Goal: Transaction & Acquisition: Purchase product/service

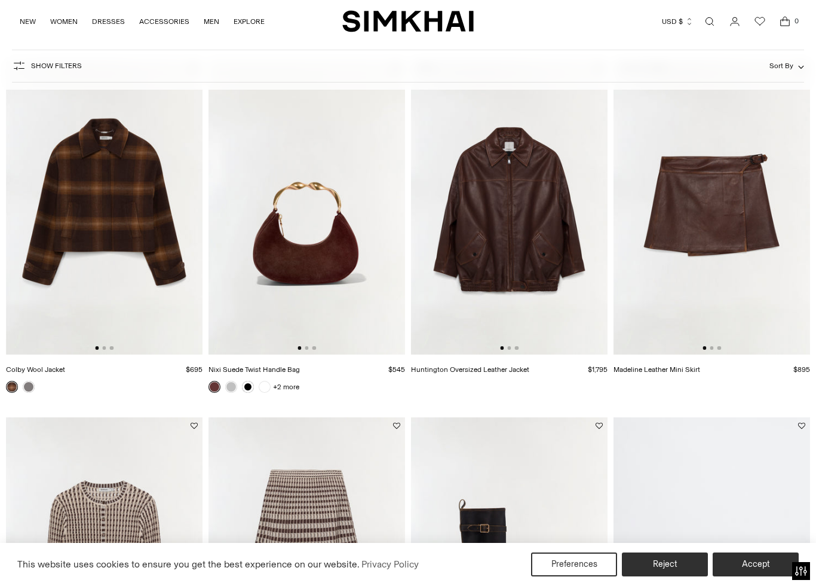
scroll to position [1537, 0]
click at [231, 388] on link at bounding box center [231, 387] width 12 height 12
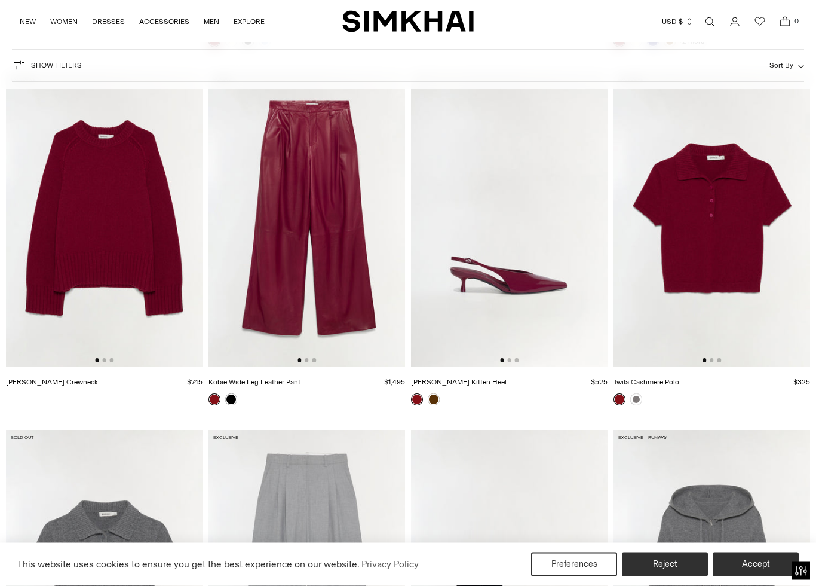
scroll to position [5447, 0]
click at [636, 401] on link at bounding box center [636, 399] width 12 height 12
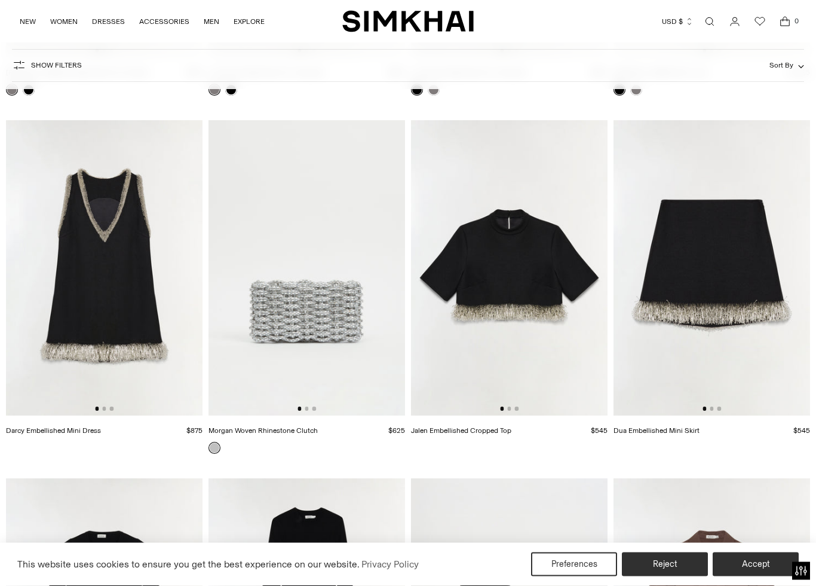
scroll to position [6851, 0]
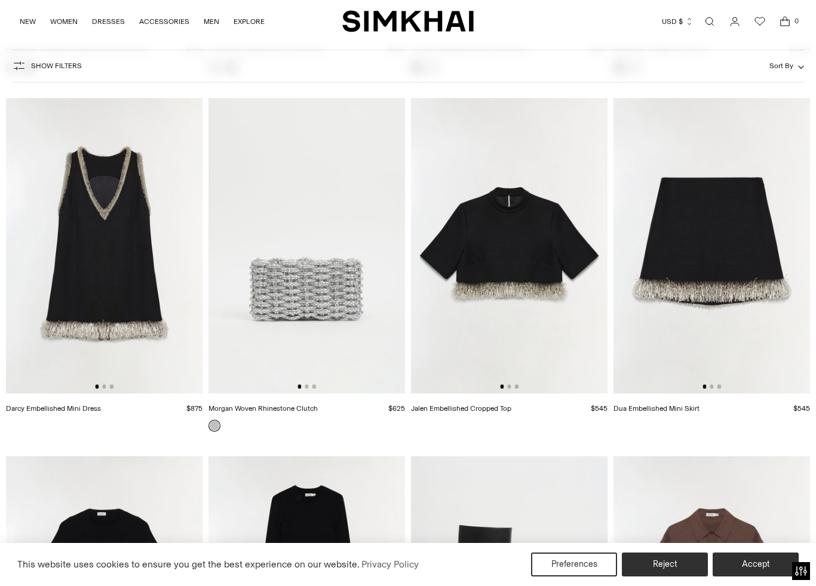
click at [98, 259] on img at bounding box center [104, 245] width 197 height 295
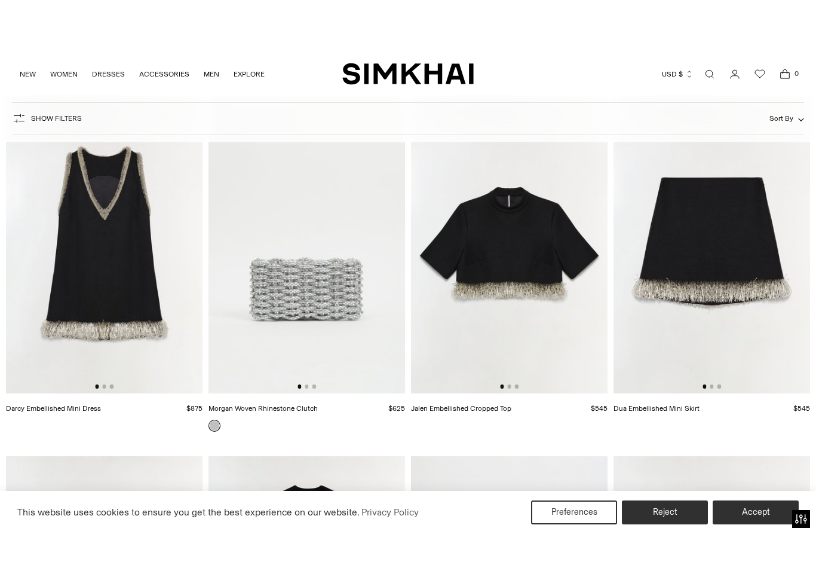
scroll to position [7169, 0]
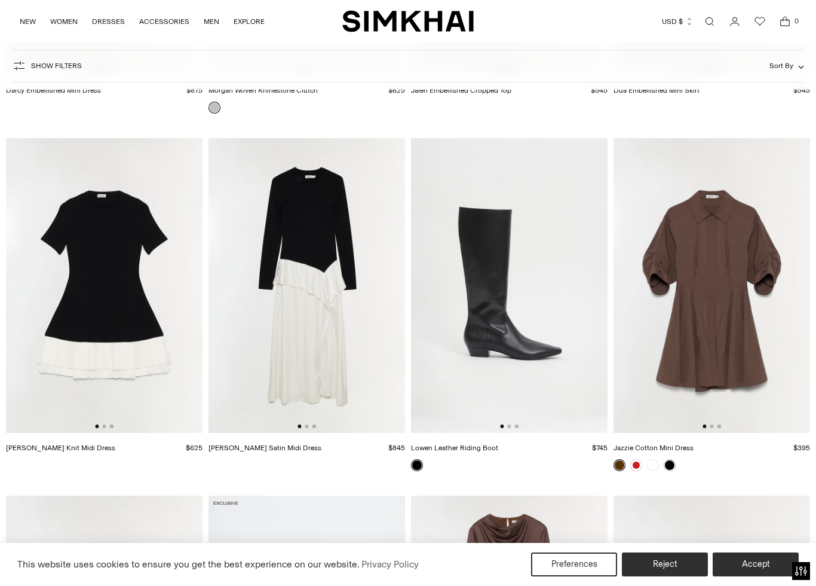
click at [133, 322] on img at bounding box center [104, 285] width 197 height 295
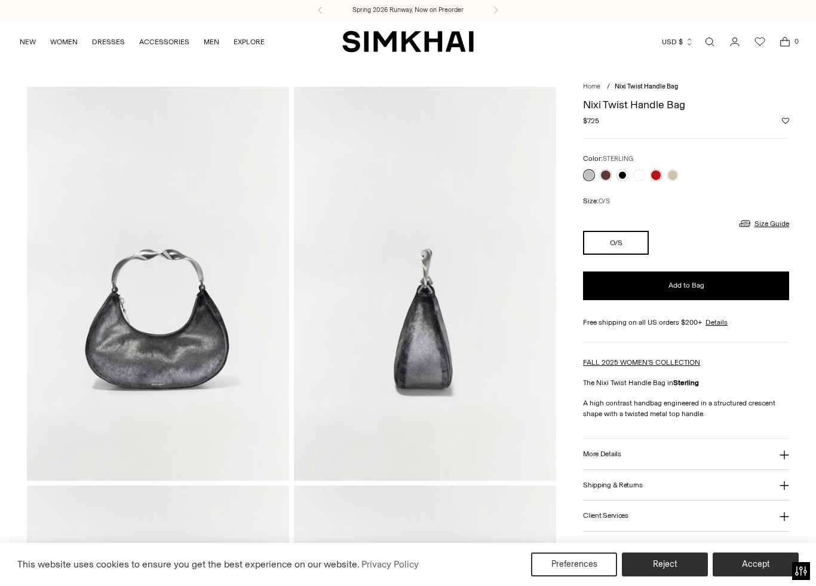
click at [676, 174] on link at bounding box center [673, 175] width 12 height 12
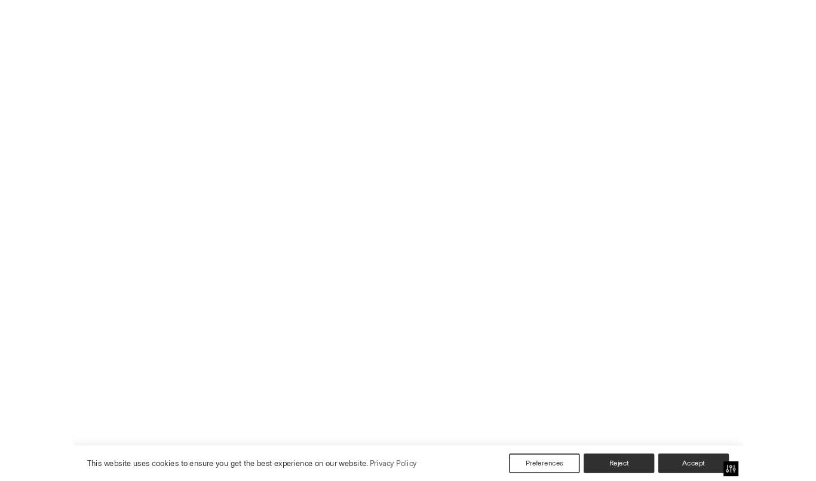
scroll to position [53, 0]
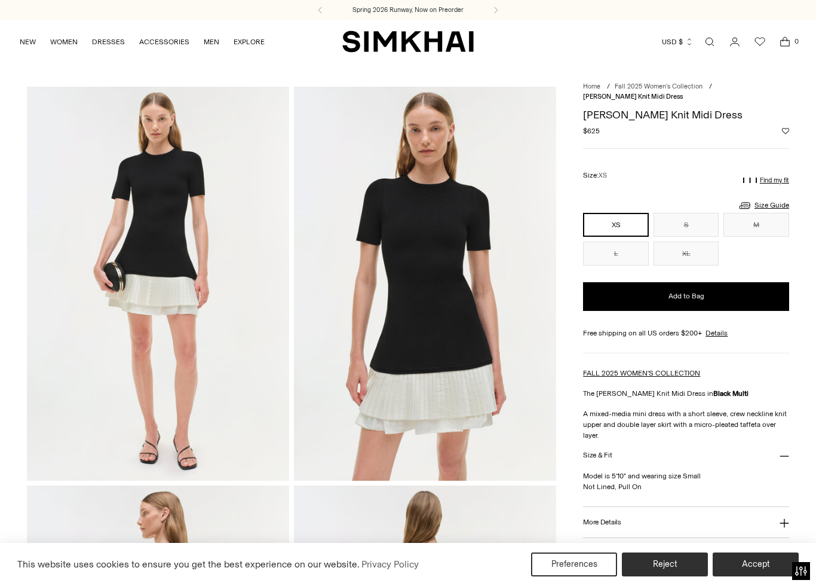
click at [780, 205] on link "Size Guide" at bounding box center [763, 205] width 51 height 15
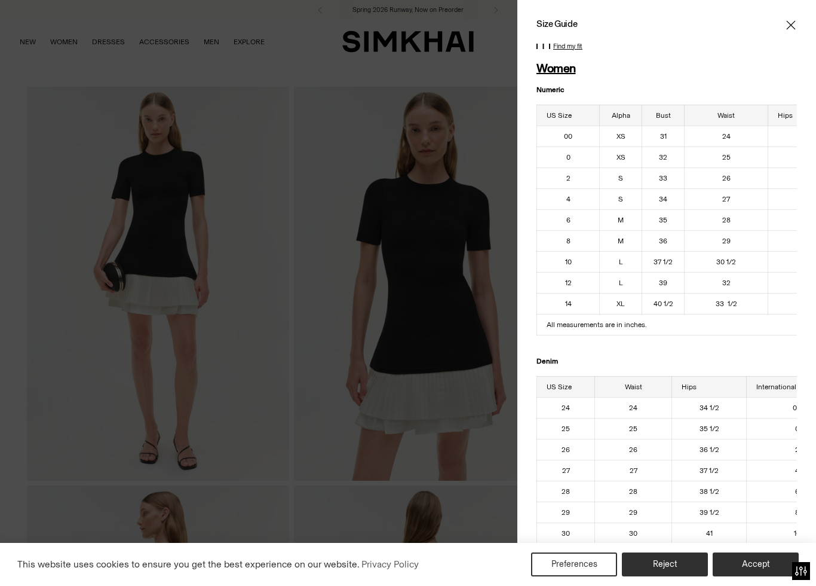
click at [796, 23] on span "Close" at bounding box center [791, 25] width 12 height 12
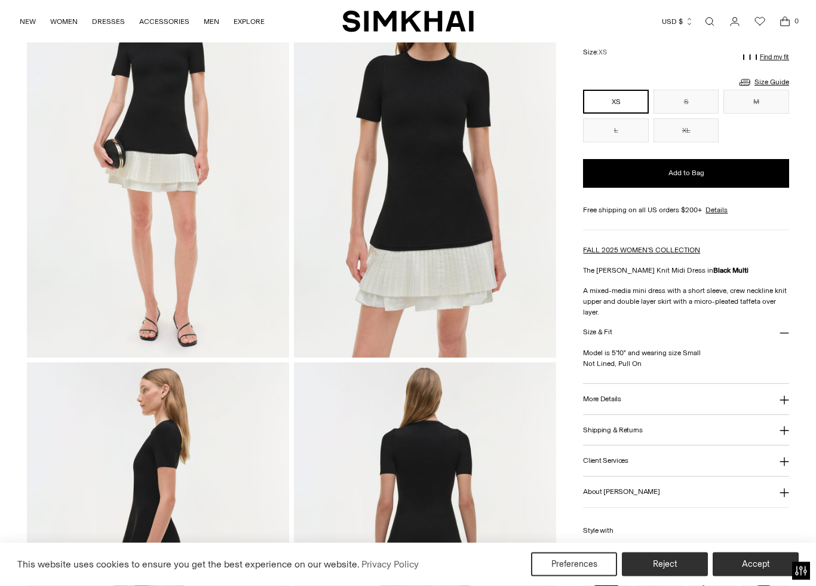
scroll to position [161, 0]
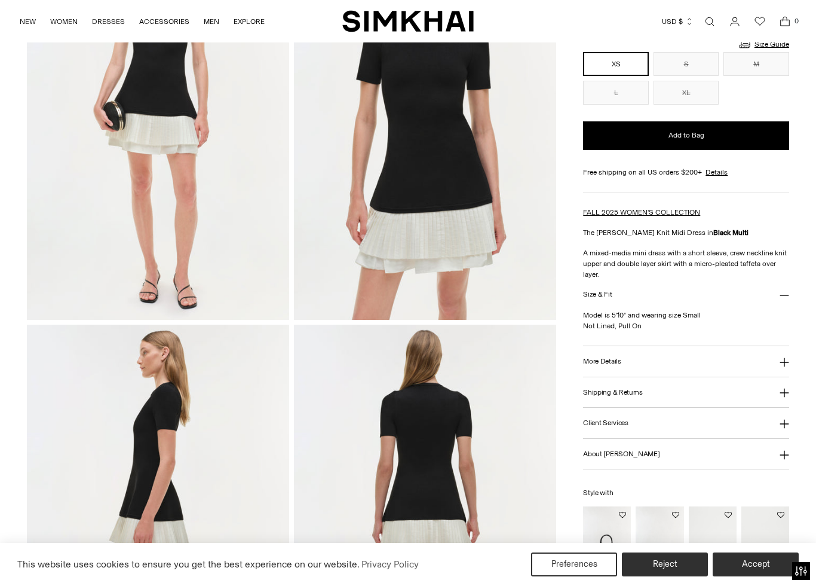
click at [789, 359] on icon at bounding box center [785, 362] width 10 height 10
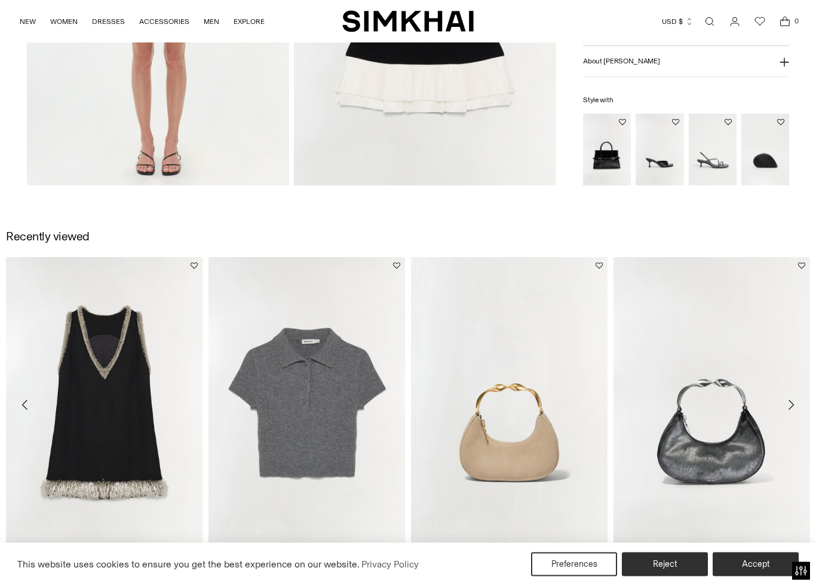
scroll to position [1092, 0]
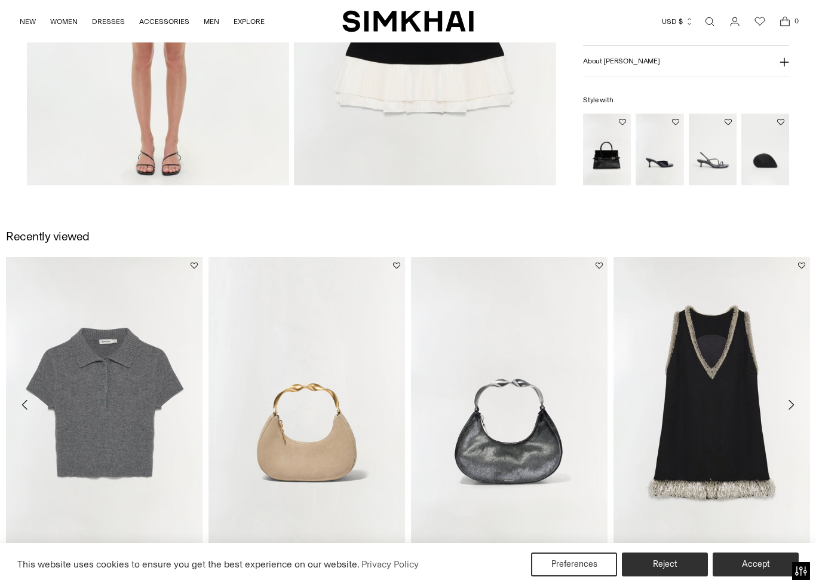
click at [697, 563] on link "Darcy Embellished Mini Dress" at bounding box center [661, 567] width 95 height 8
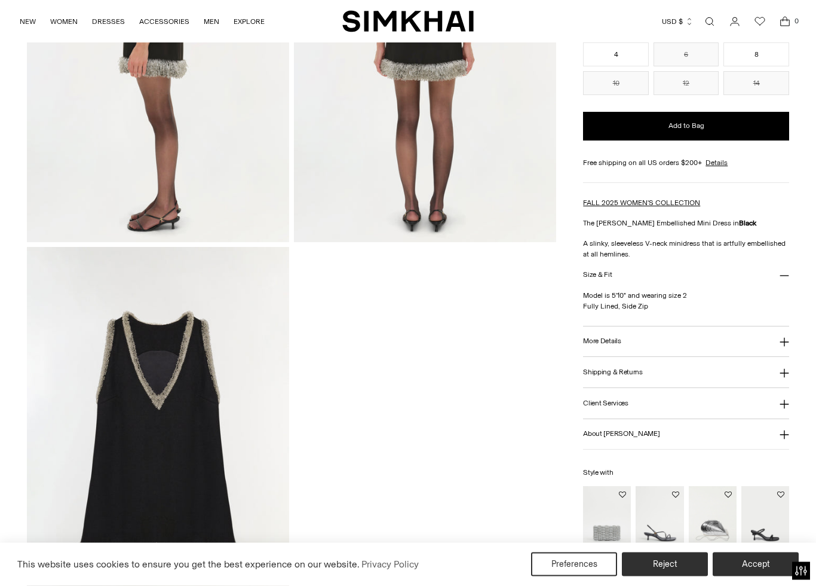
scroll to position [1145, 0]
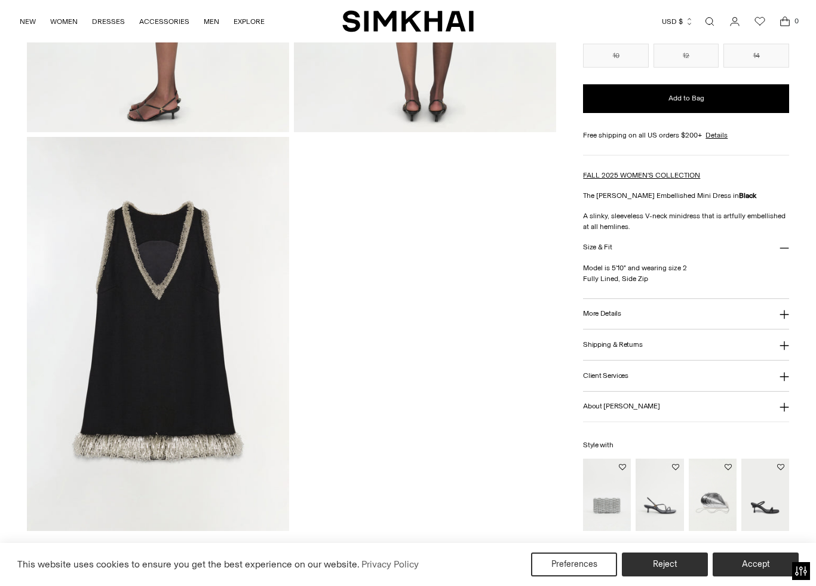
click at [174, 366] on img at bounding box center [158, 334] width 262 height 394
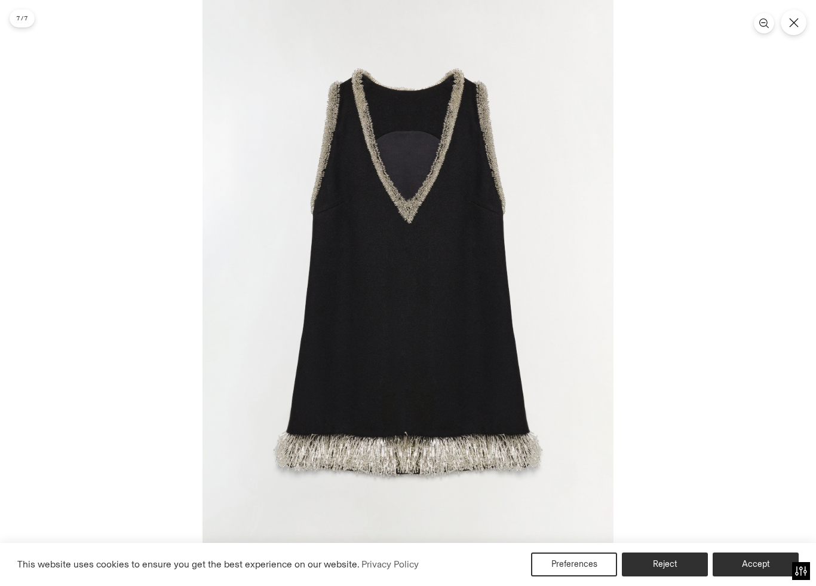
click at [797, 25] on icon "Close" at bounding box center [794, 23] width 10 height 10
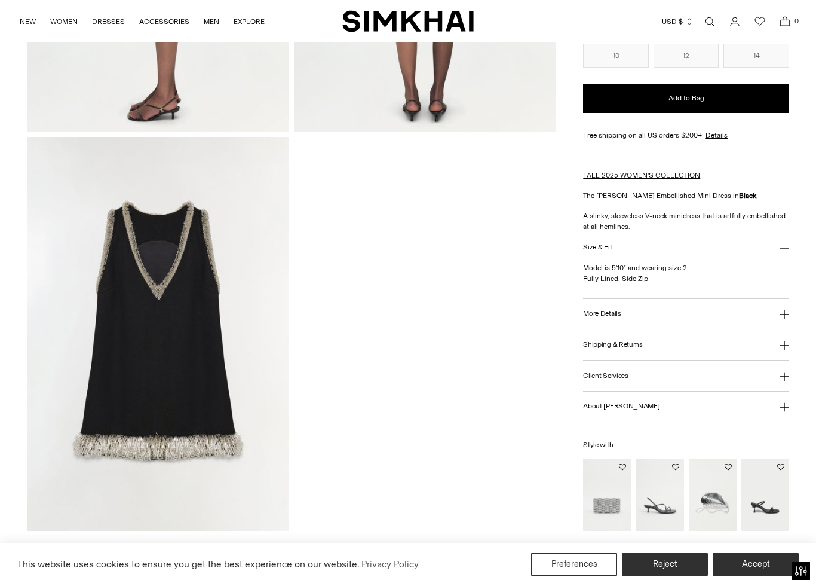
click at [617, 503] on img "Morgan Woven Rhinestone Clutch" at bounding box center [607, 495] width 48 height 72
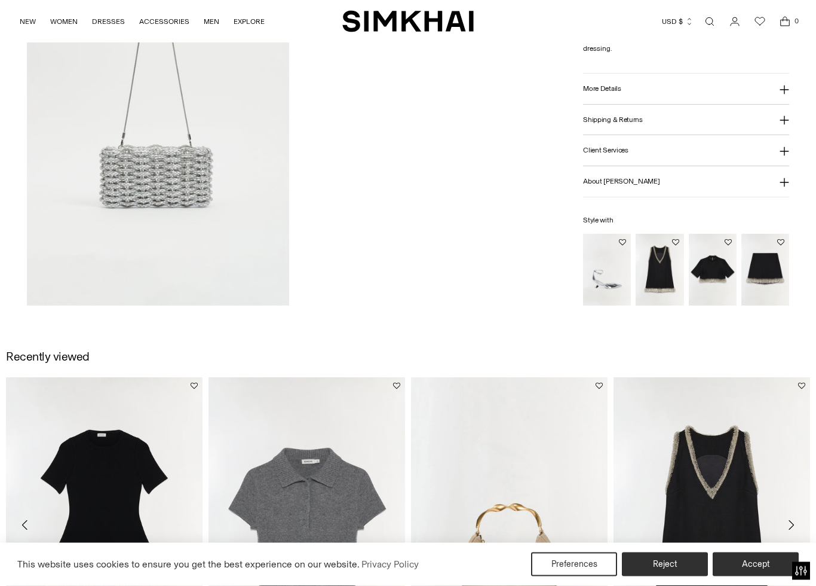
scroll to position [574, 0]
click at [713, 268] on img "Jalen Embellished Cropped Top" at bounding box center [713, 270] width 48 height 72
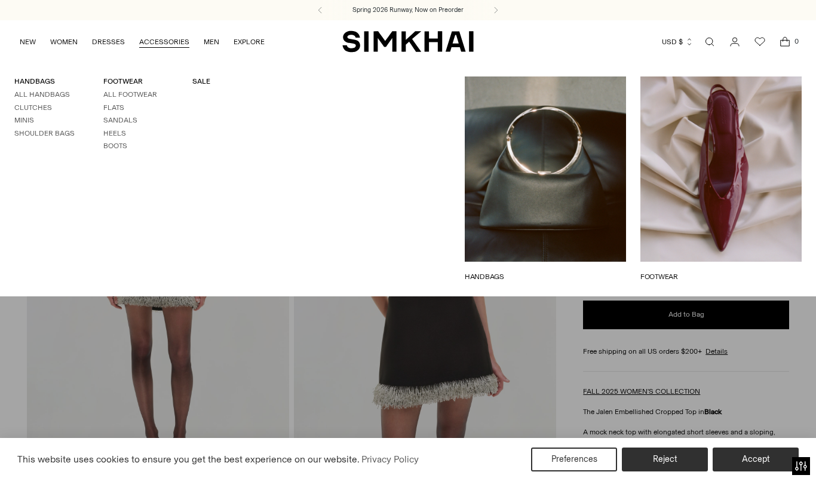
click at [150, 94] on link "All Footwear" at bounding box center [130, 94] width 54 height 8
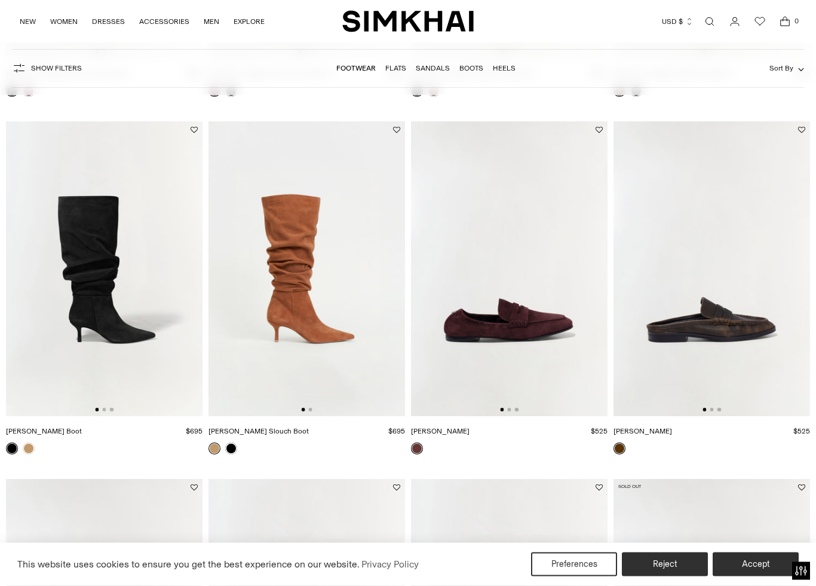
scroll to position [1482, 0]
click at [740, 327] on img at bounding box center [712, 268] width 197 height 295
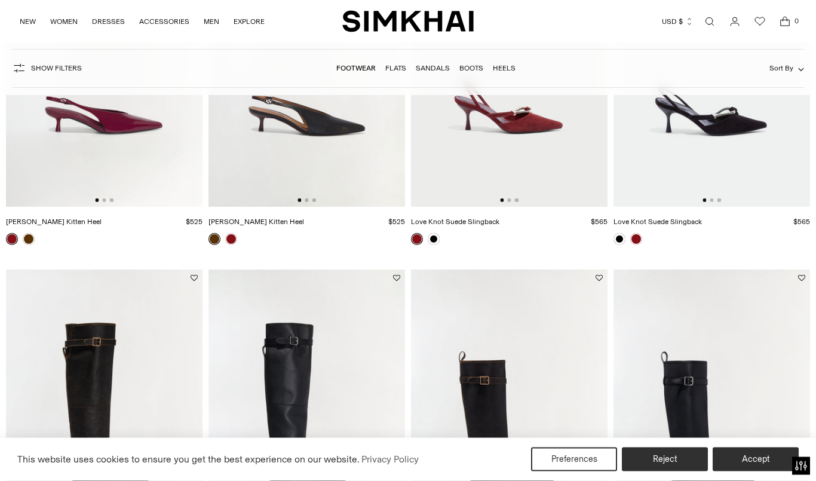
scroll to position [0, 0]
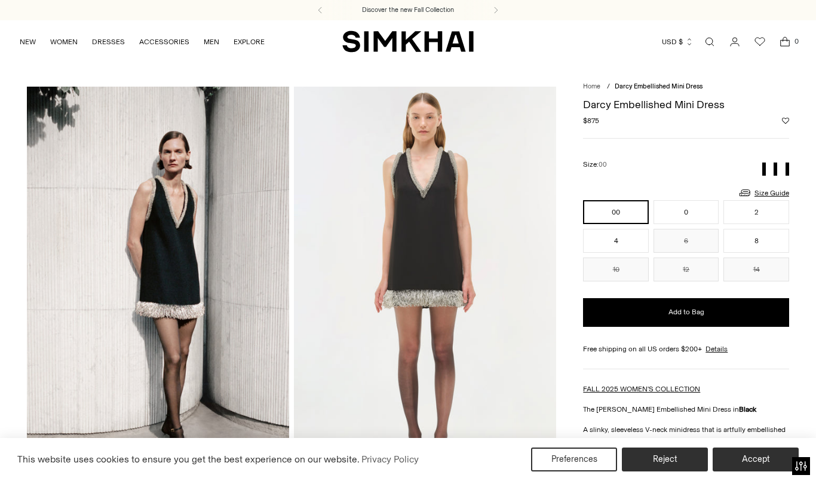
scroll to position [679, 0]
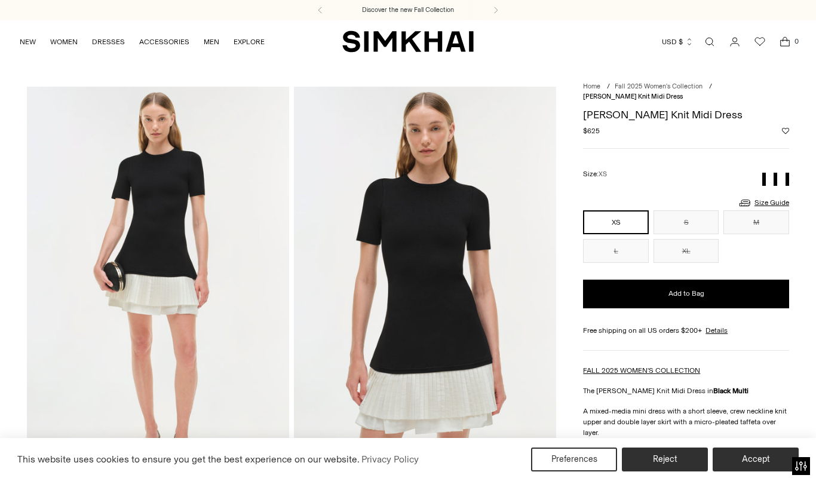
scroll to position [558, 0]
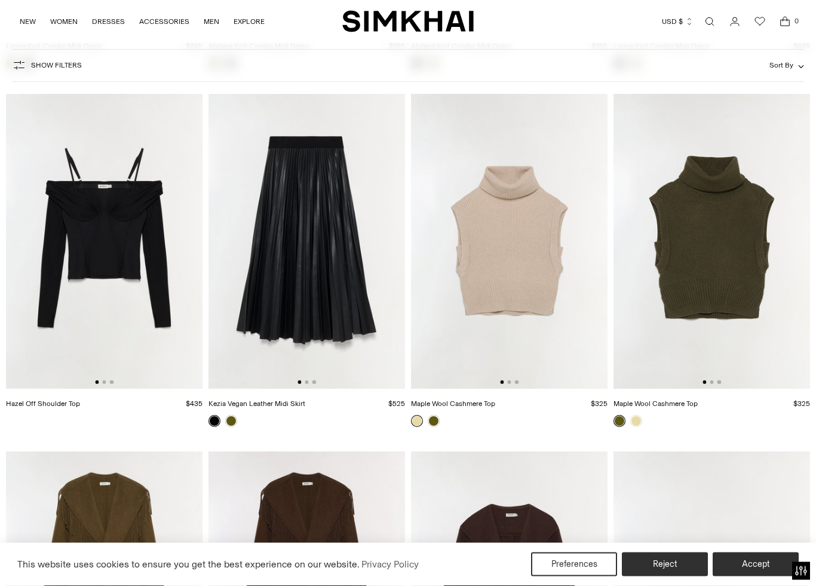
scroll to position [13650, 0]
click at [500, 266] on img at bounding box center [509, 241] width 197 height 295
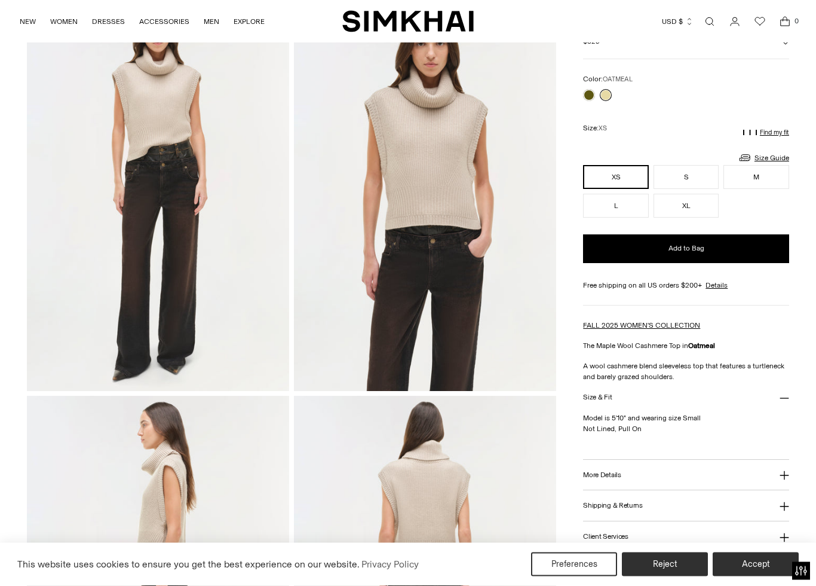
scroll to position [108, 0]
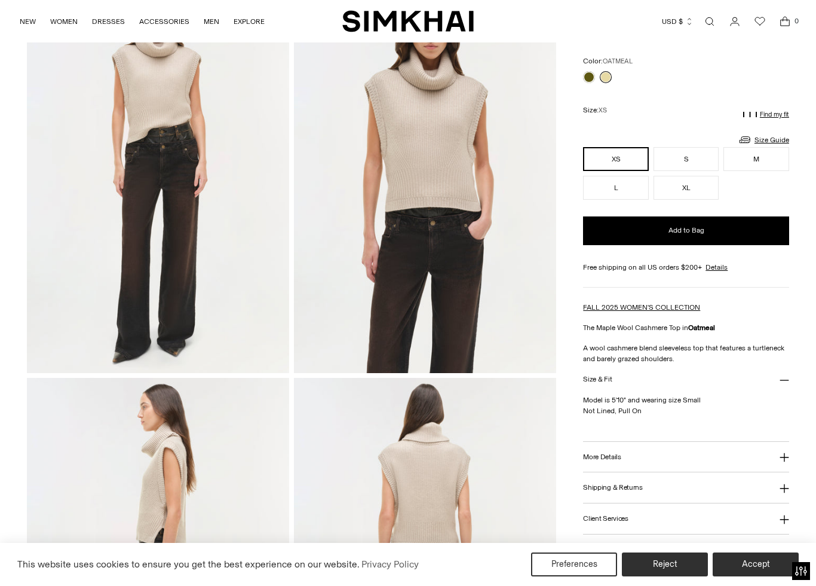
click at [618, 457] on h3 "More Details" at bounding box center [602, 457] width 38 height 8
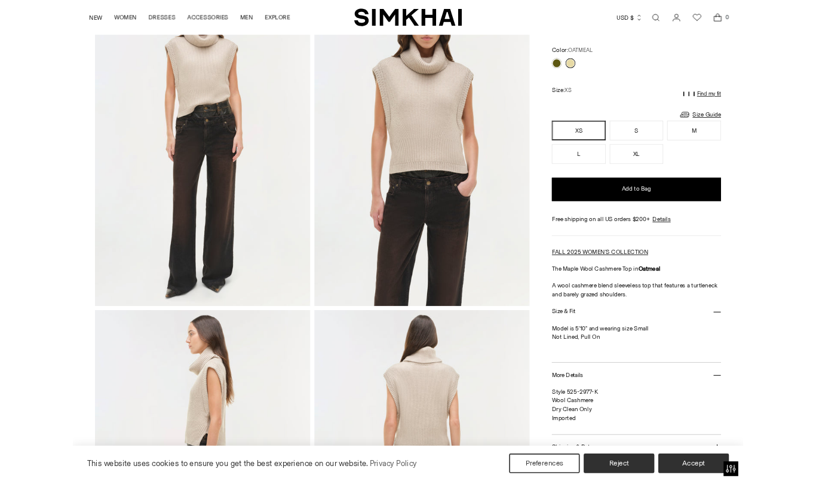
scroll to position [0, 0]
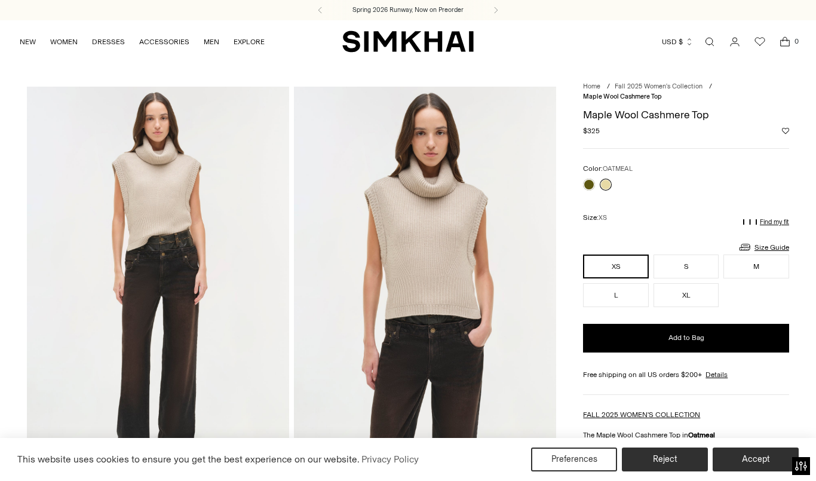
click at [593, 182] on link at bounding box center [589, 185] width 12 height 12
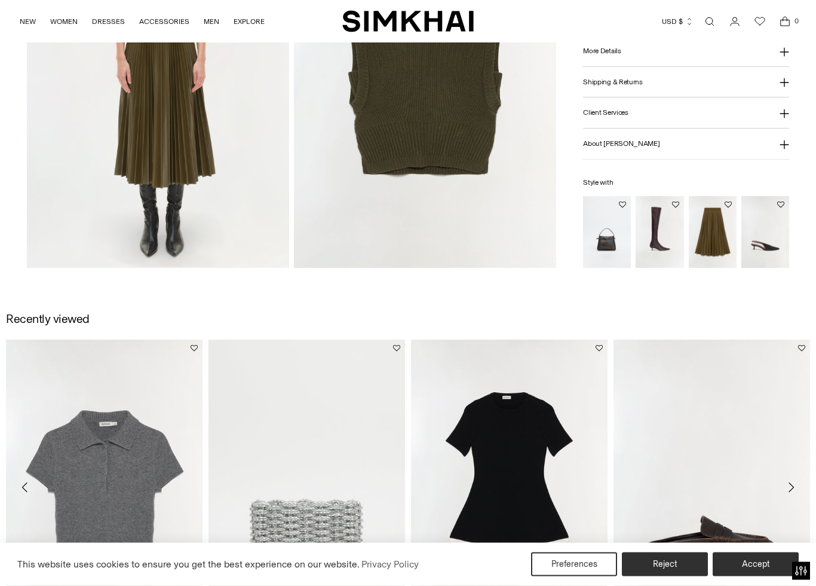
scroll to position [1010, 0]
click at [721, 229] on img "Kezia Vegan Leather Midi Skirt" at bounding box center [713, 231] width 48 height 72
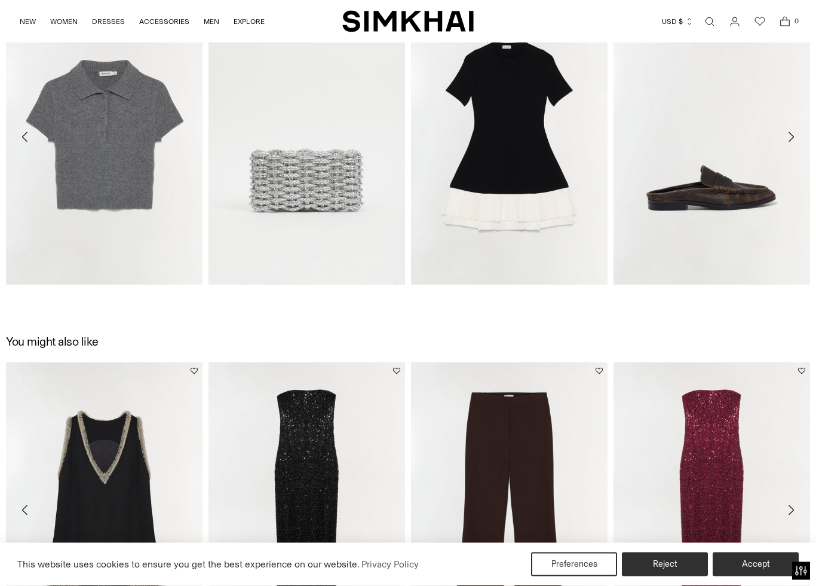
scroll to position [1364, 0]
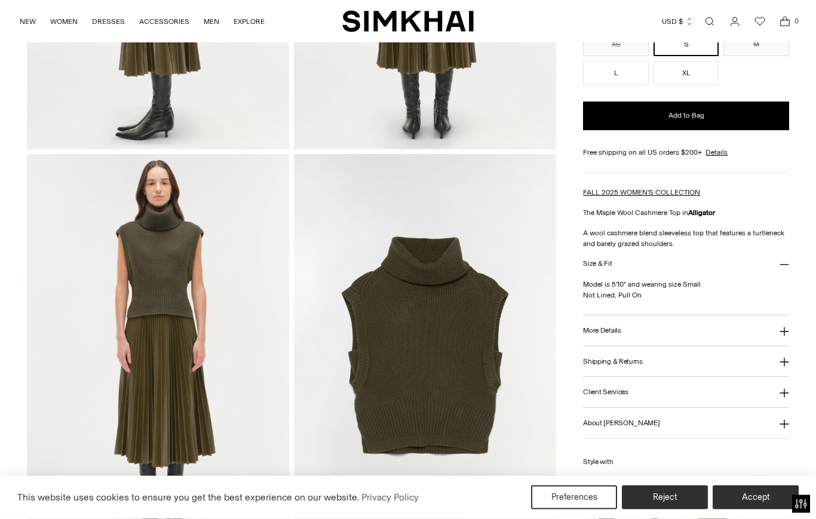
scroll to position [730, 0]
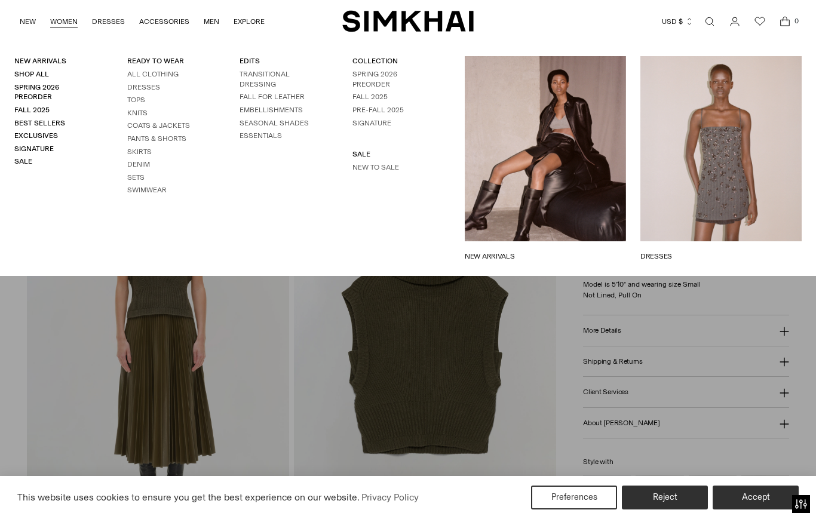
click at [141, 97] on link "Tops" at bounding box center [136, 100] width 18 height 8
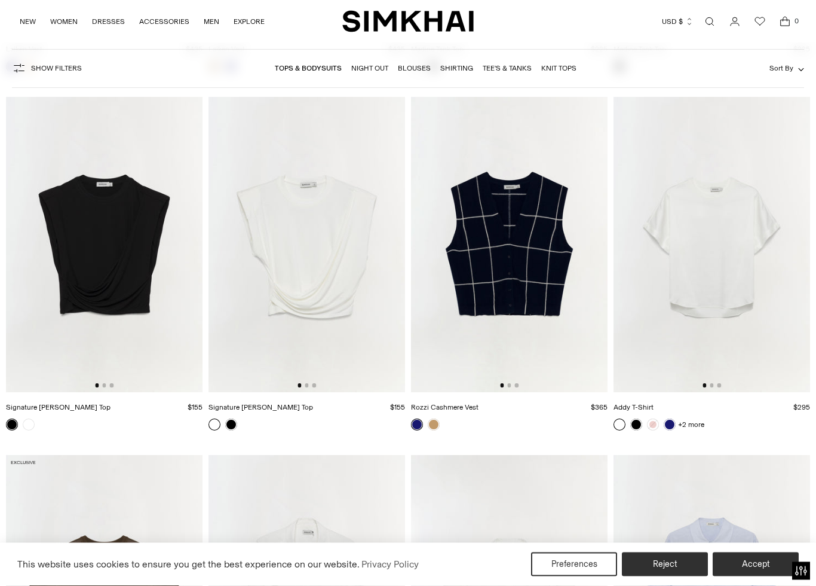
scroll to position [5428, 0]
click at [318, 264] on img at bounding box center [307, 243] width 197 height 295
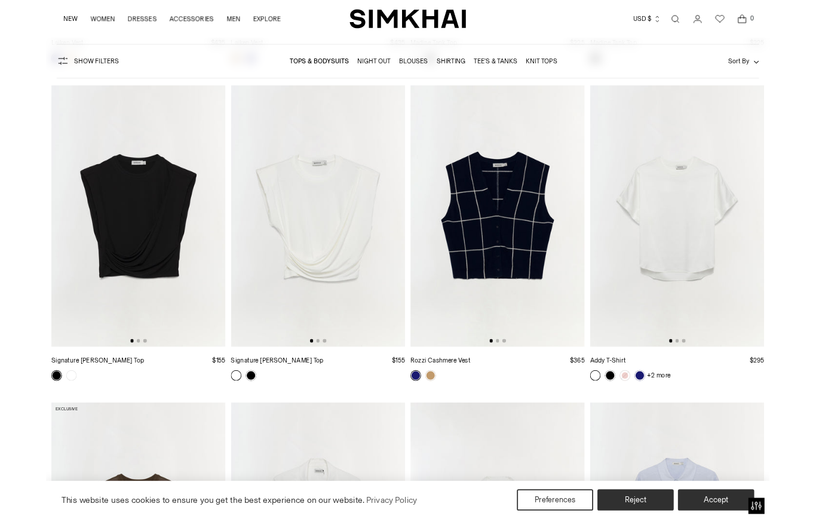
scroll to position [5462, 0]
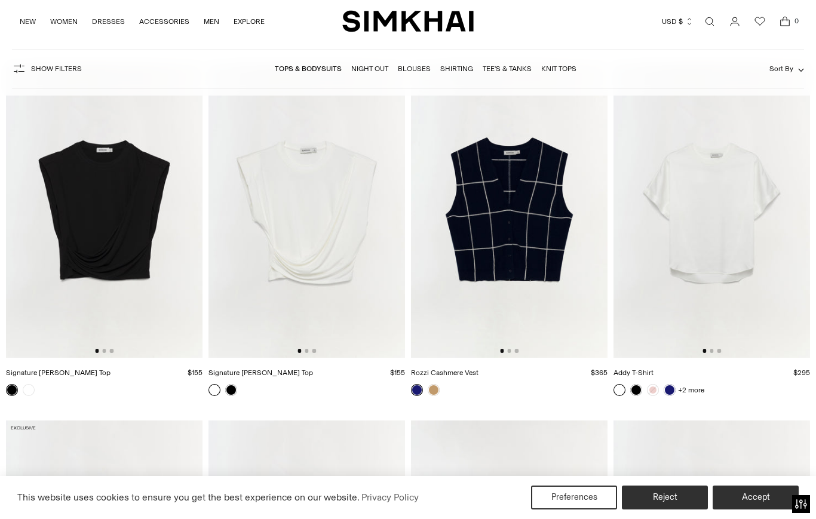
click at [432, 391] on link at bounding box center [434, 390] width 12 height 12
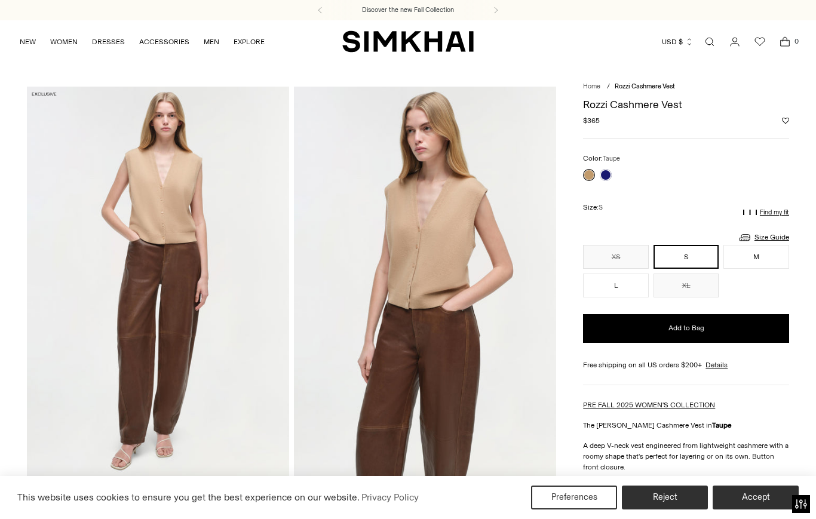
click at [611, 176] on link at bounding box center [606, 175] width 12 height 12
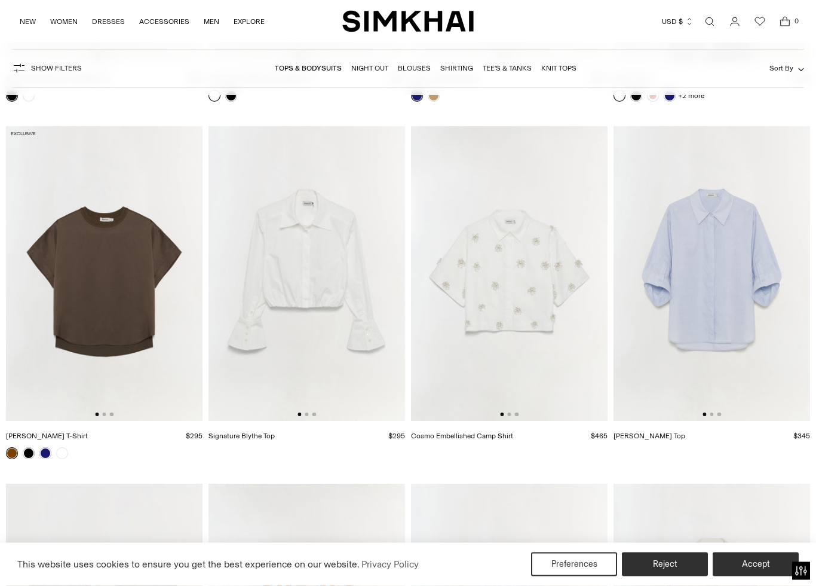
scroll to position [5760, 0]
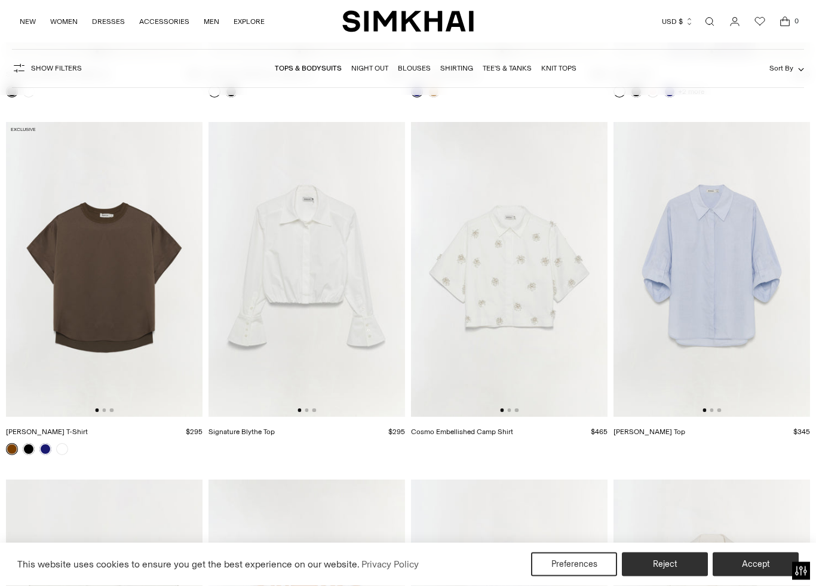
click at [698, 278] on img at bounding box center [712, 269] width 197 height 295
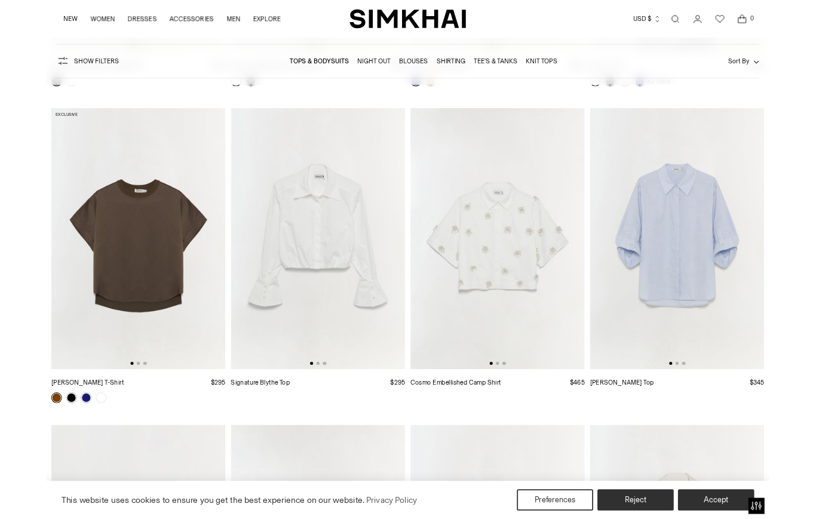
scroll to position [5794, 0]
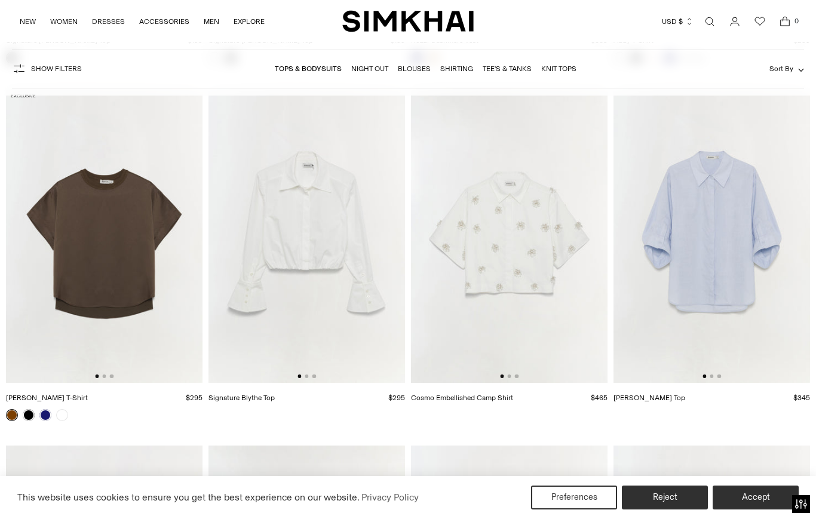
click at [500, 243] on img at bounding box center [509, 235] width 197 height 295
click at [318, 244] on img at bounding box center [307, 235] width 197 height 295
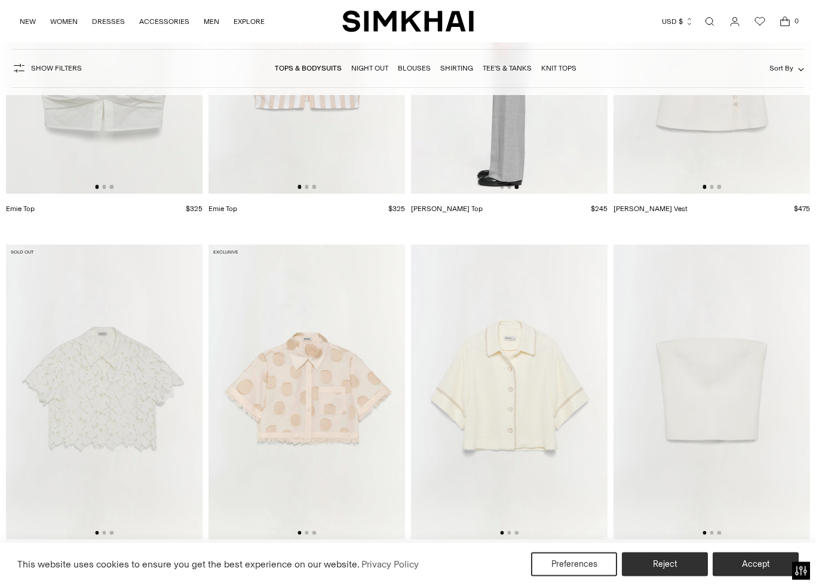
scroll to position [6427, 0]
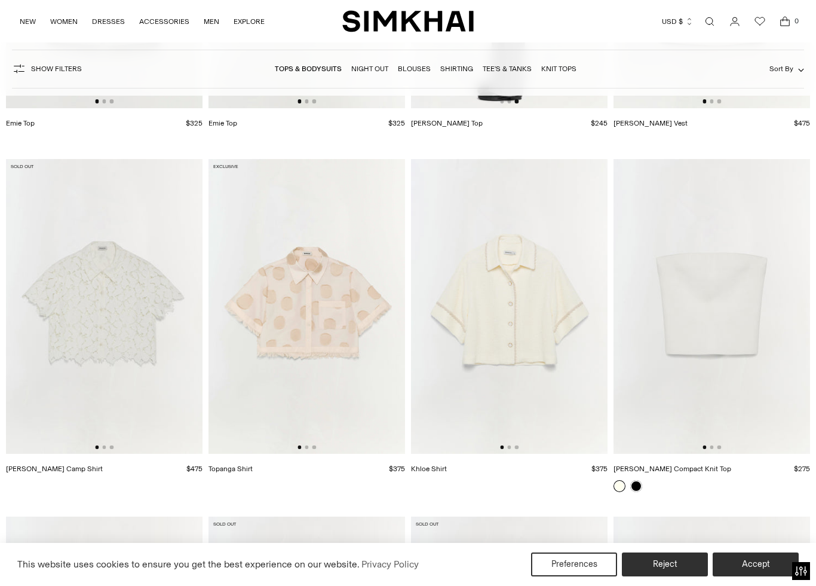
click at [116, 329] on img at bounding box center [104, 306] width 197 height 295
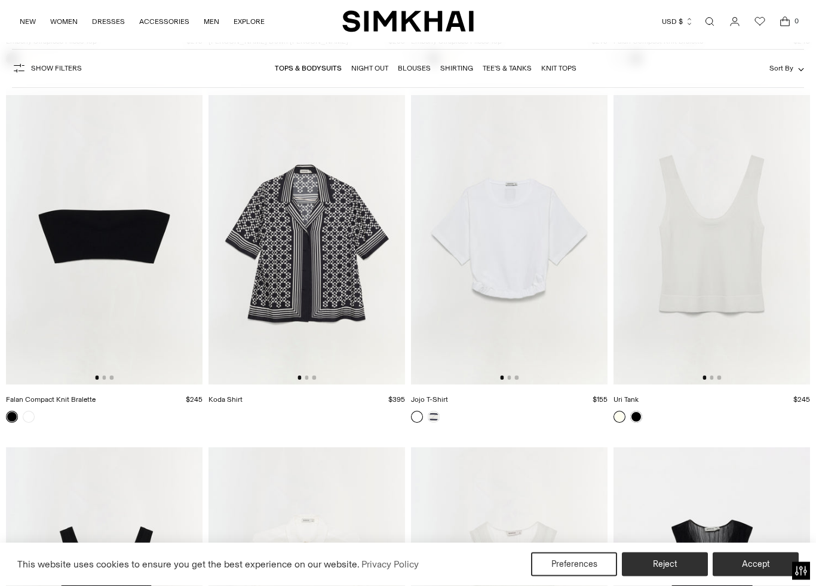
scroll to position [7588, 0]
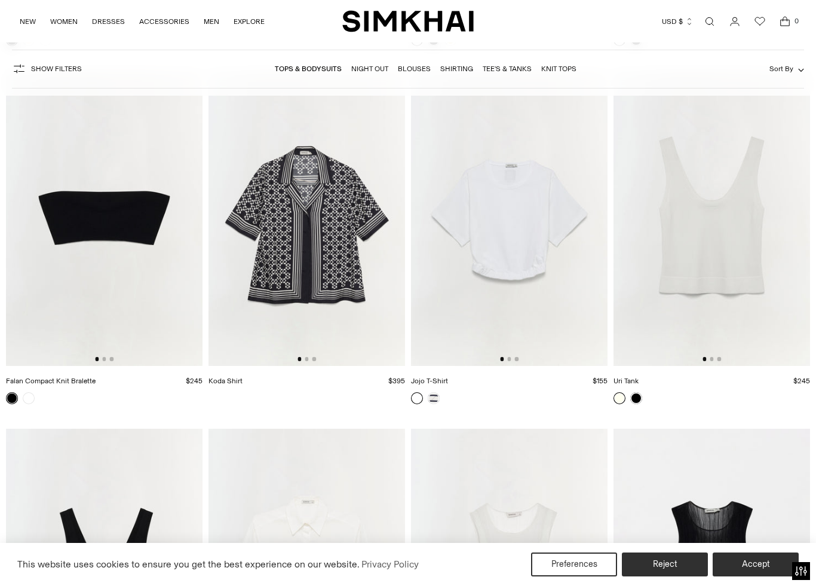
click at [526, 248] on img at bounding box center [509, 218] width 197 height 295
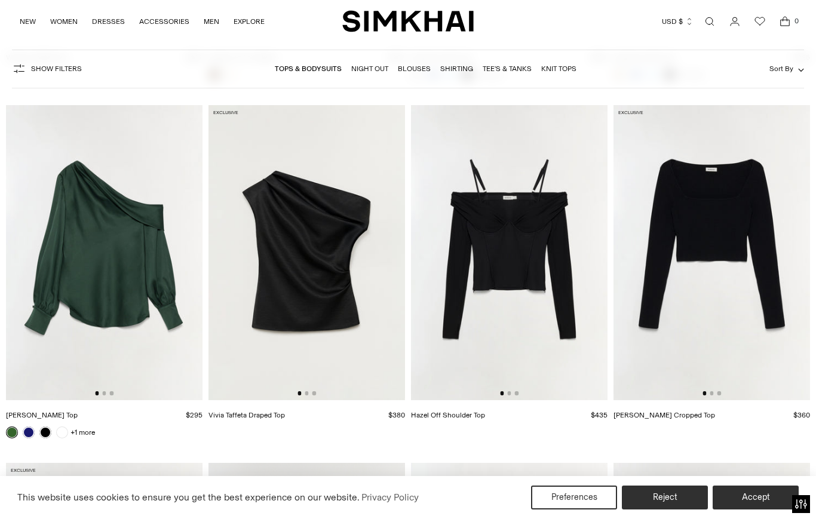
scroll to position [3976, 0]
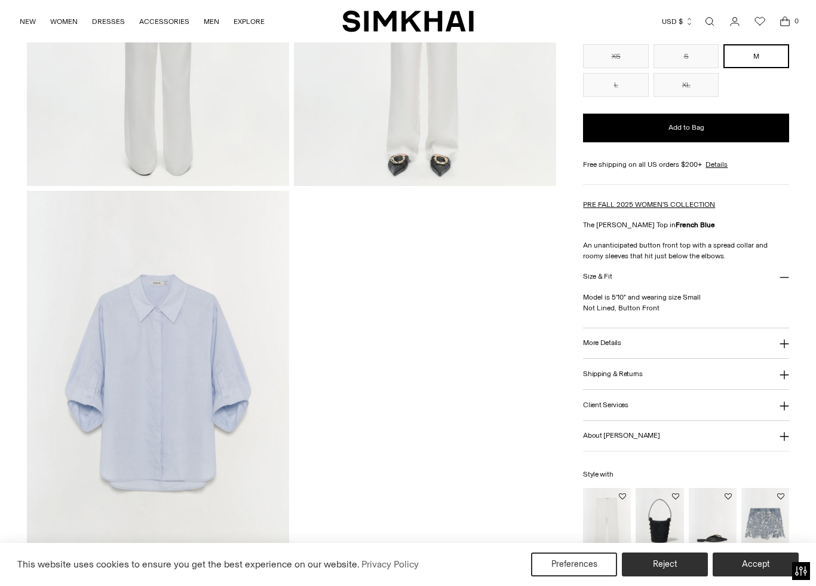
scroll to position [1135, 0]
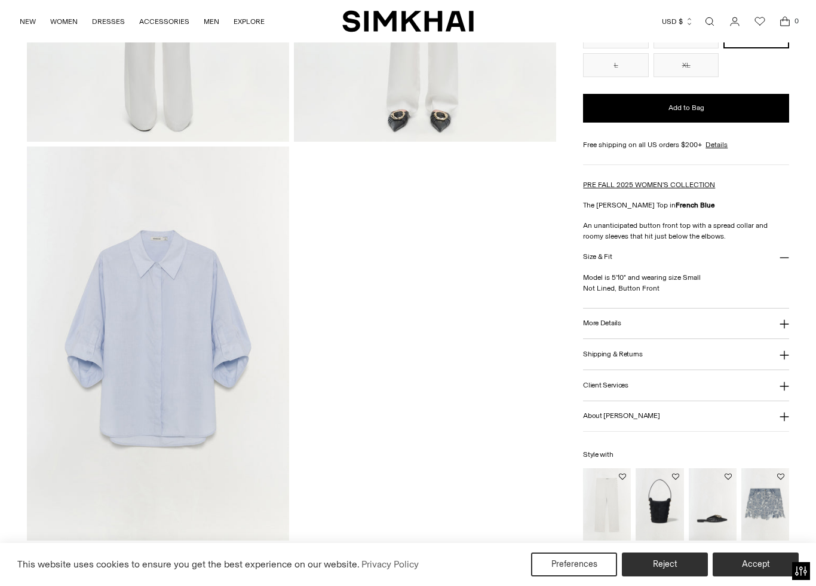
click at [774, 503] on img "Winnie Floral Denim Mini Skirt" at bounding box center [766, 504] width 48 height 72
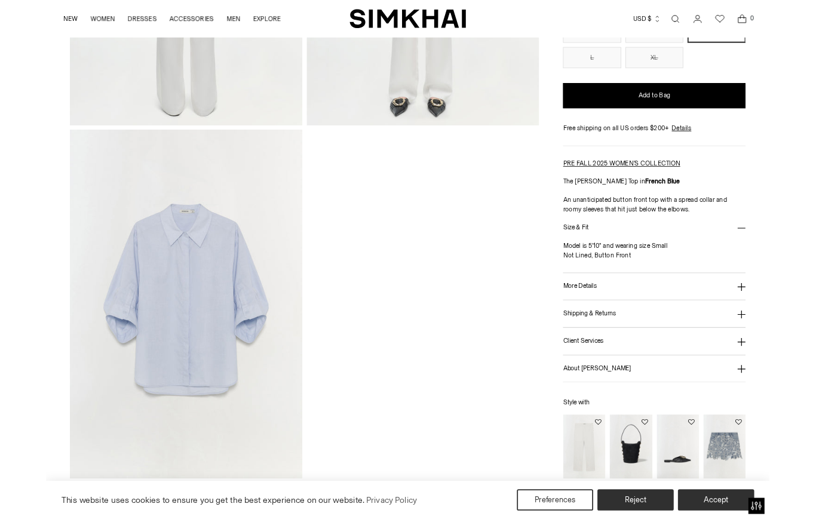
scroll to position [1169, 0]
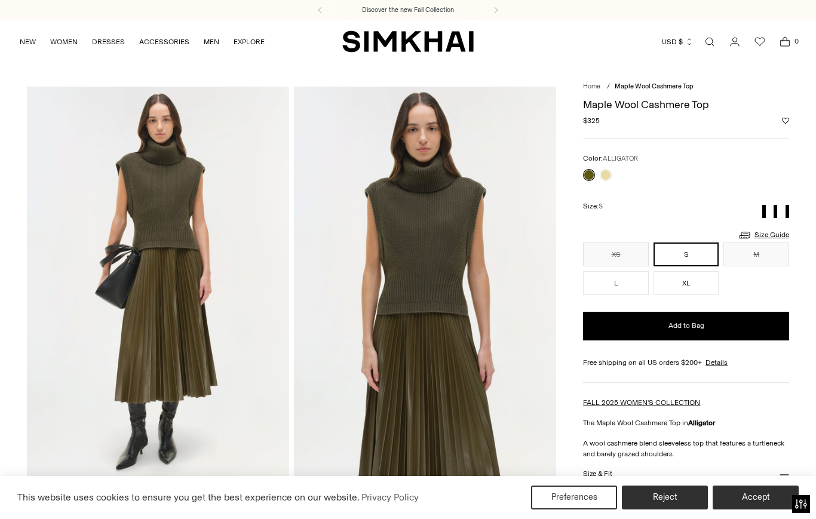
scroll to position [730, 0]
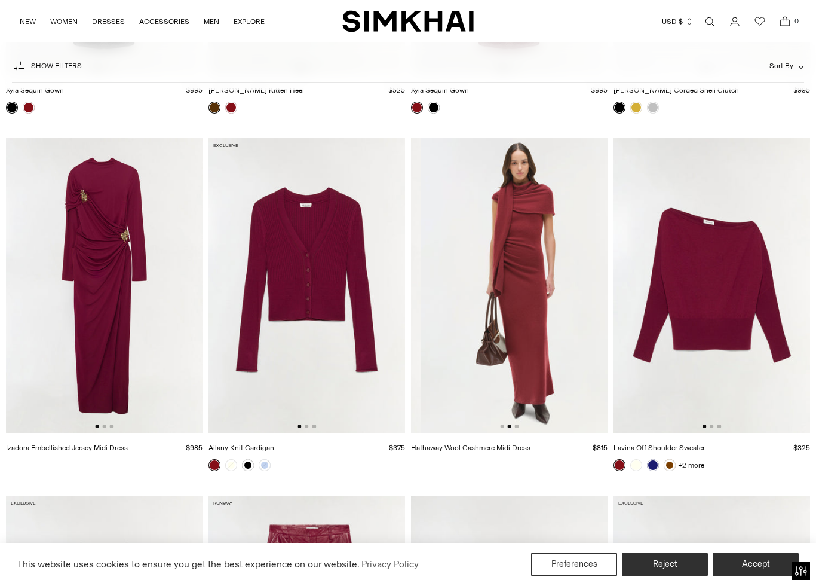
scroll to position [0, 197]
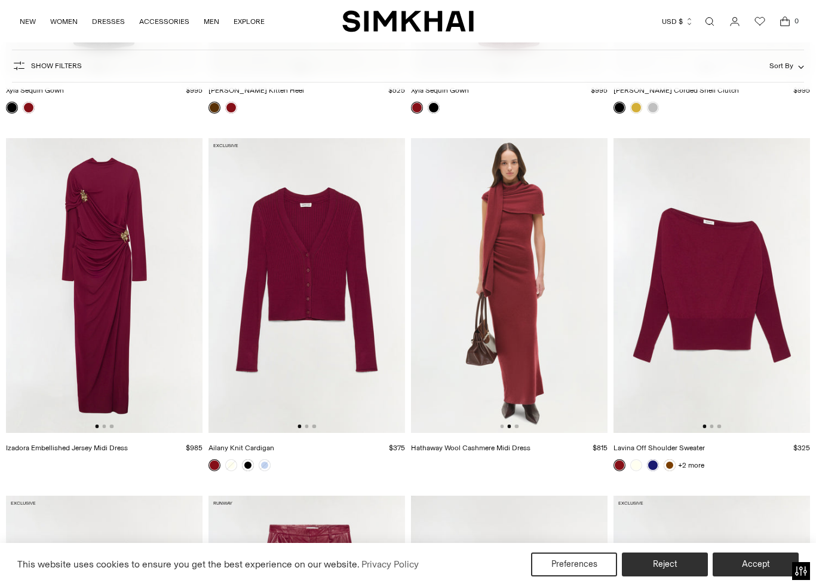
click at [531, 255] on img at bounding box center [509, 285] width 197 height 295
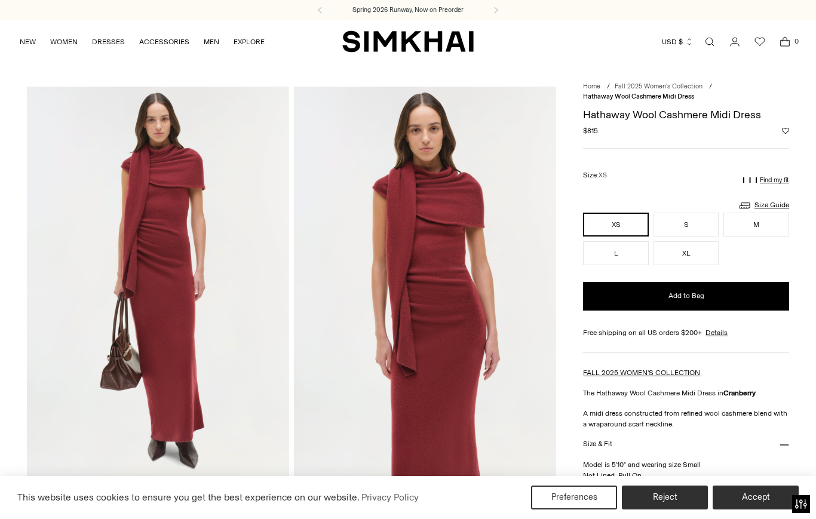
click at [690, 225] on button "S" at bounding box center [687, 225] width 66 height 24
click at [701, 300] on span "Add to Bag" at bounding box center [687, 296] width 36 height 10
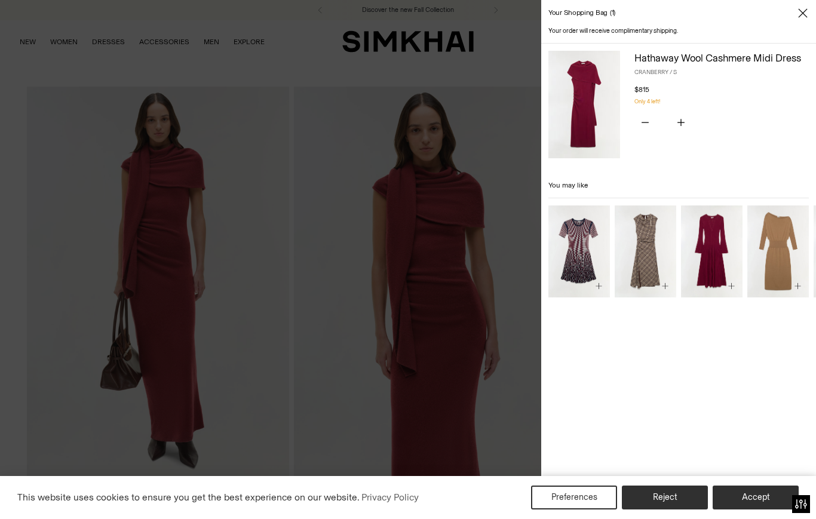
click at [808, 12] on span "Close" at bounding box center [803, 13] width 12 height 12
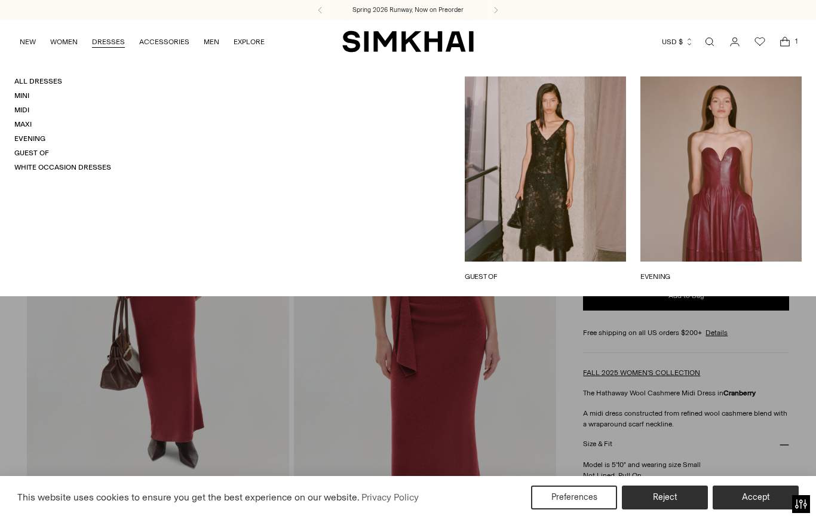
click at [26, 95] on link "Mini" at bounding box center [21, 95] width 15 height 8
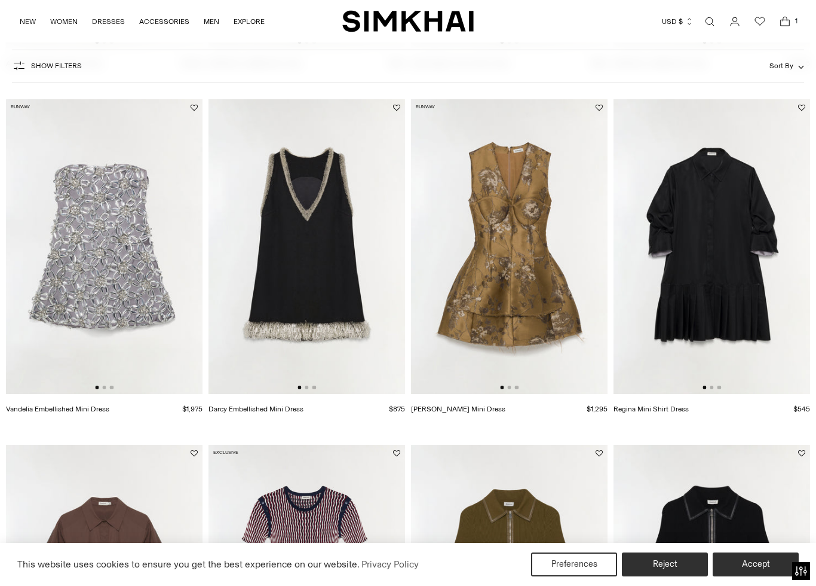
scroll to position [777, 0]
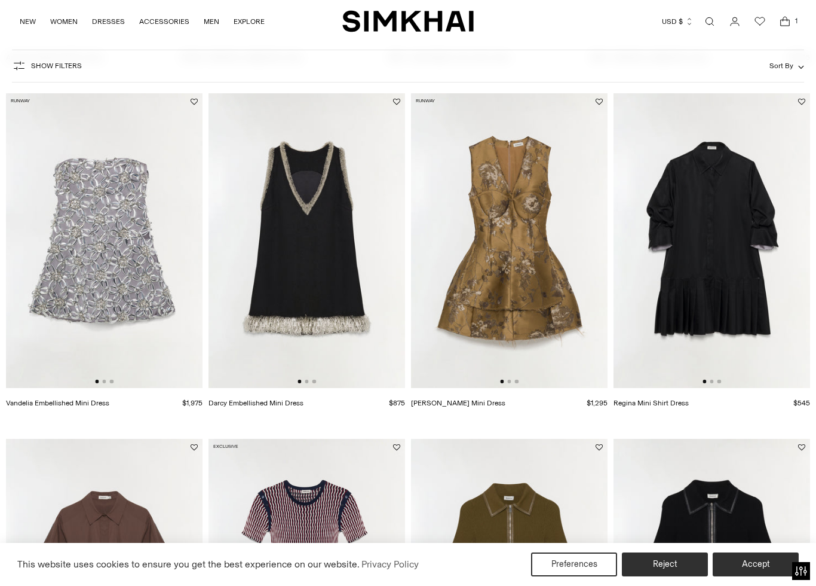
click at [318, 290] on img at bounding box center [307, 240] width 197 height 295
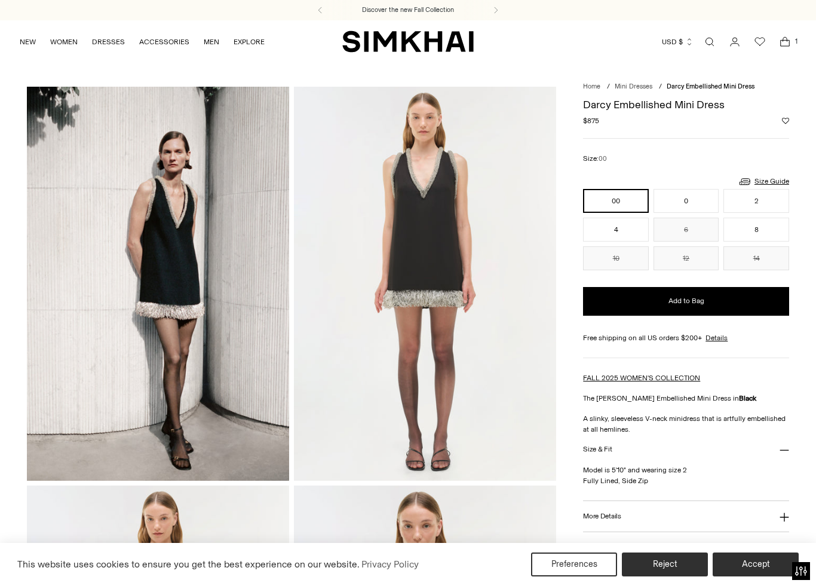
click at [770, 209] on button "2" at bounding box center [757, 201] width 66 height 24
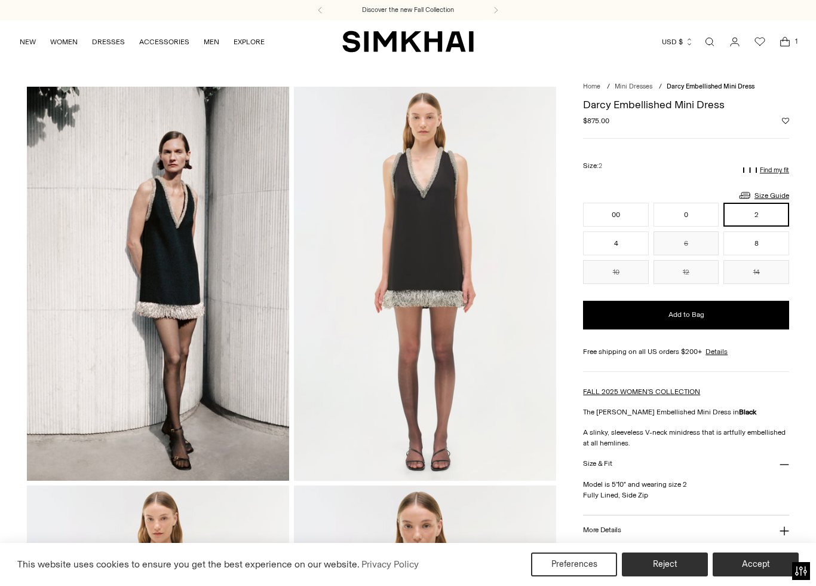
click at [704, 320] on button "Add to Bag" at bounding box center [686, 315] width 206 height 29
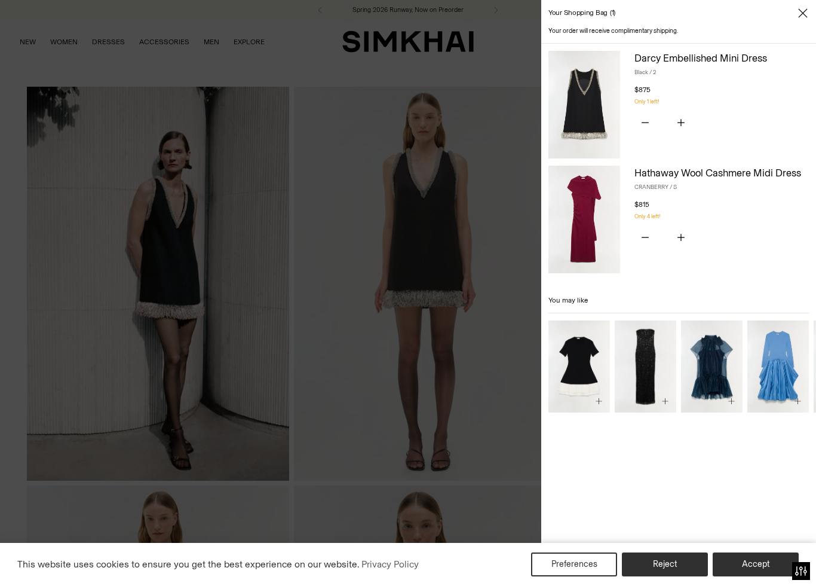
click at [589, 364] on img "Lorin Taffeta Knit Midi Dress" at bounding box center [580, 366] width 62 height 93
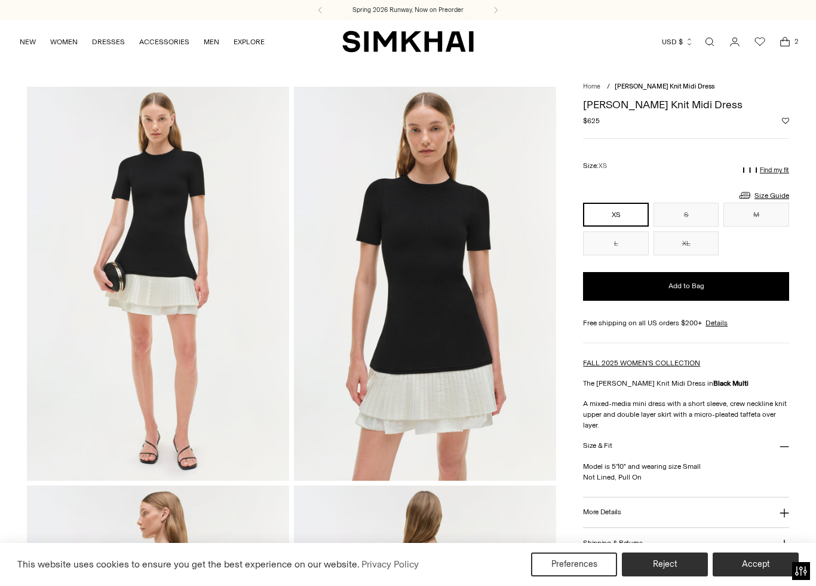
click at [777, 197] on link "Size Guide" at bounding box center [763, 195] width 51 height 15
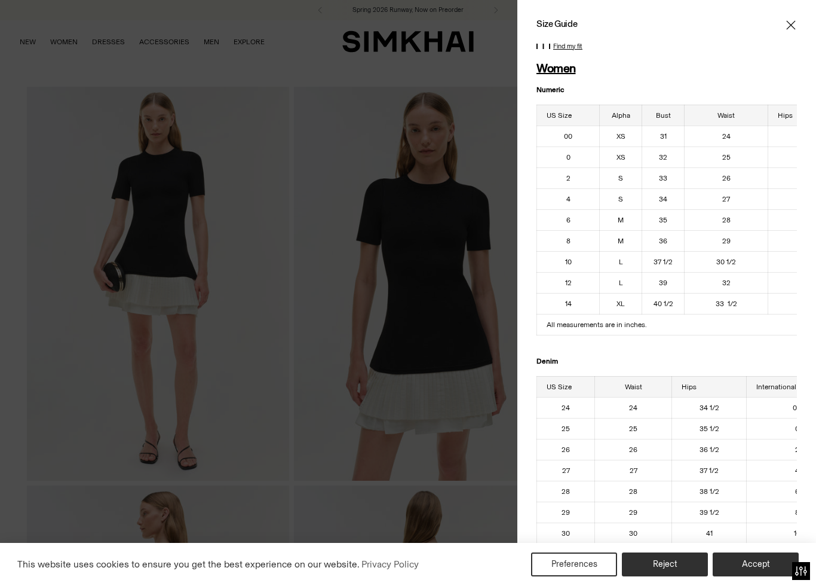
click at [796, 23] on span "Close" at bounding box center [791, 25] width 12 height 12
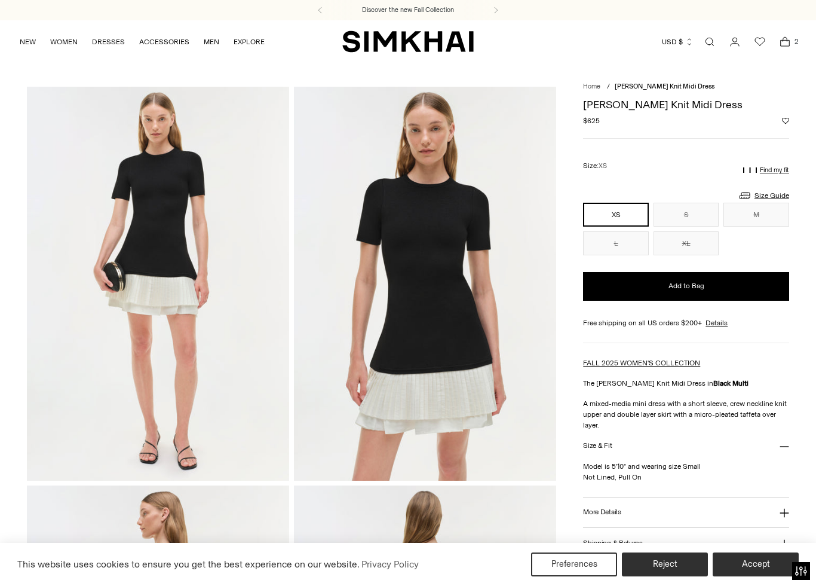
click at [632, 211] on button "XS" at bounding box center [616, 215] width 66 height 24
click at [707, 284] on button "Add to Bag" at bounding box center [686, 286] width 206 height 29
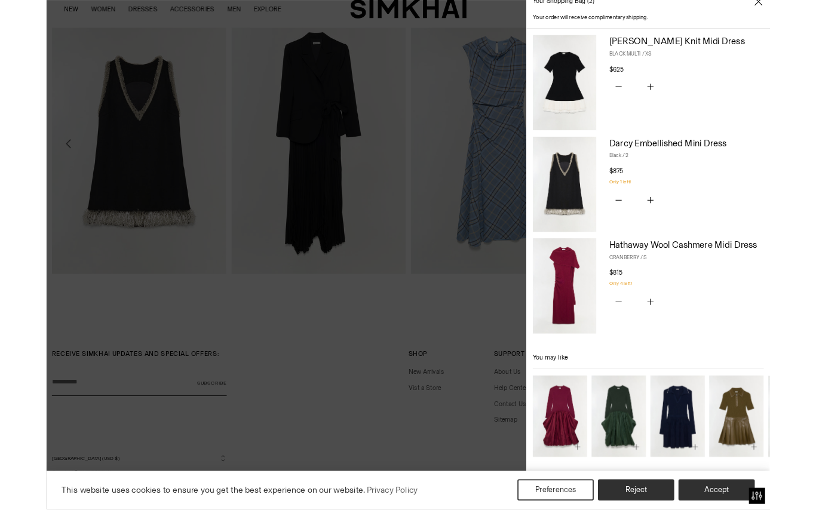
scroll to position [1733, 0]
